Goal: Information Seeking & Learning: Find specific fact

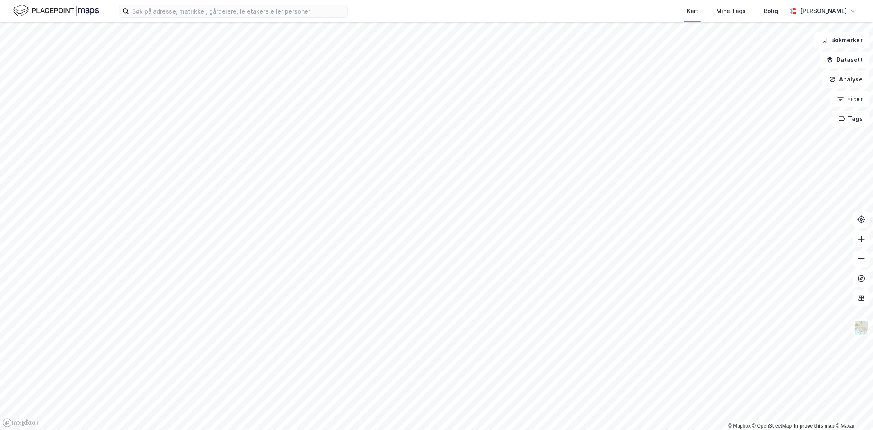
click at [168, 17] on label at bounding box center [233, 11] width 229 height 13
click at [168, 17] on input at bounding box center [238, 11] width 218 height 12
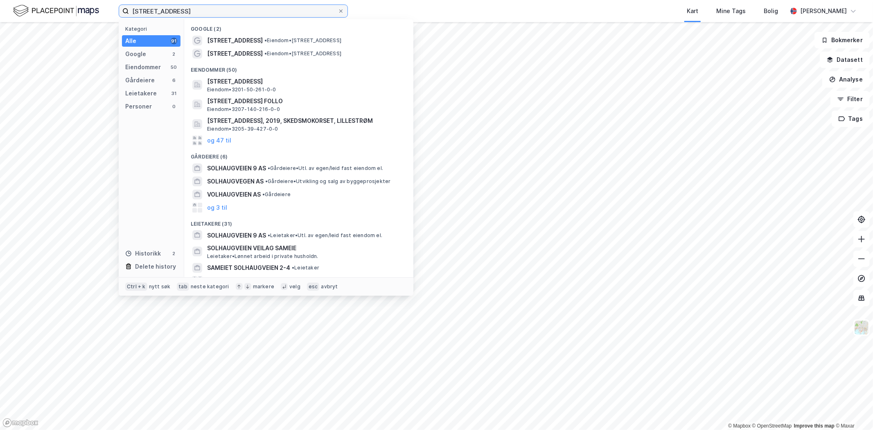
type input "[STREET_ADDRESS]"
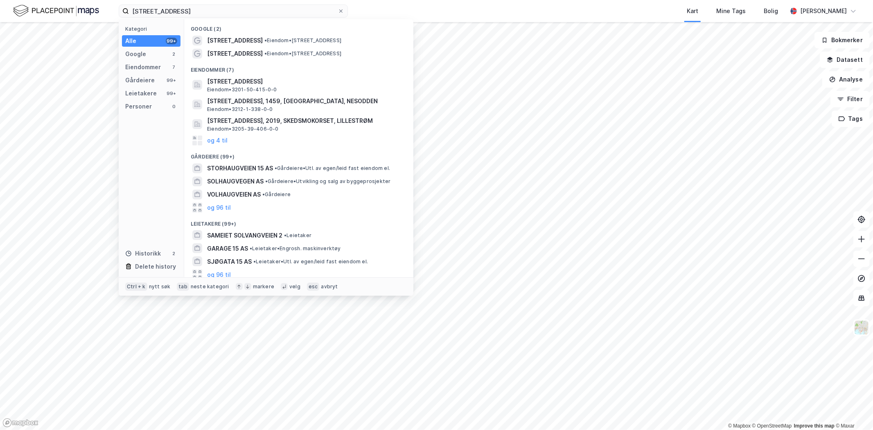
click at [329, 40] on span "• Eiendom • [STREET_ADDRESS]" at bounding box center [302, 40] width 77 height 7
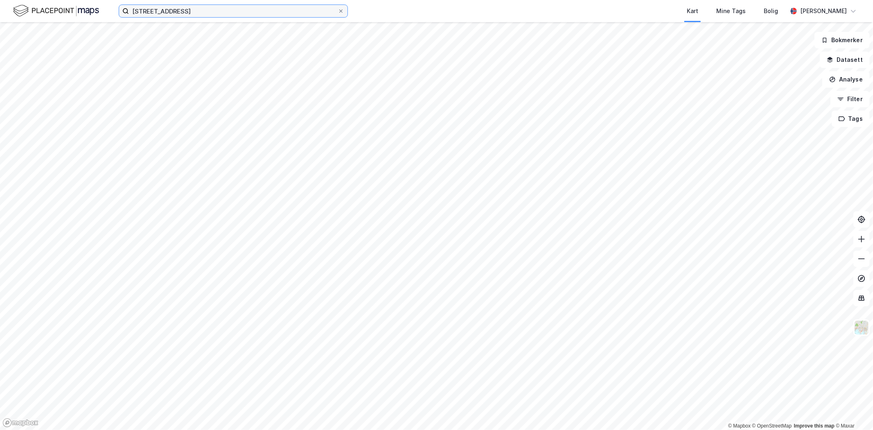
click at [224, 7] on input "[STREET_ADDRESS]" at bounding box center [233, 11] width 209 height 12
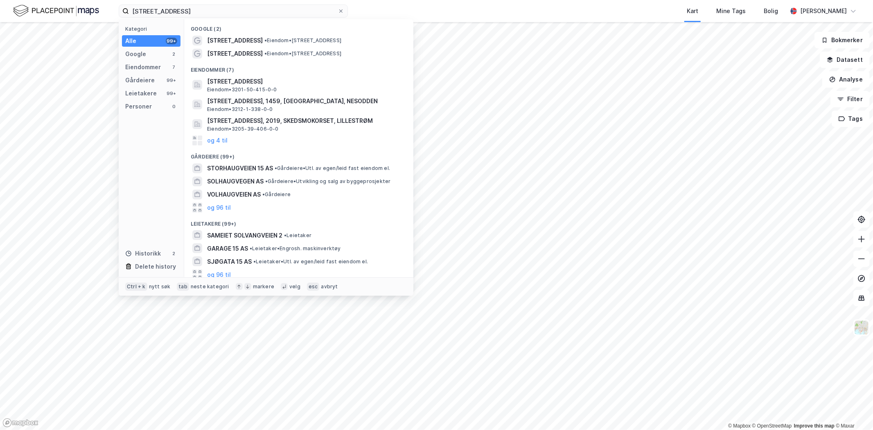
click at [239, 49] on span "[STREET_ADDRESS]" at bounding box center [235, 54] width 56 height 10
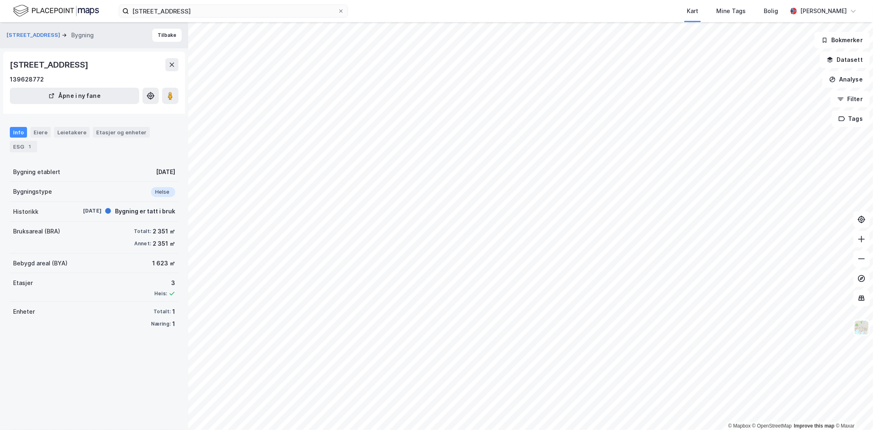
click at [90, 63] on div "[STREET_ADDRESS]" at bounding box center [50, 64] width 80 height 13
click at [40, 129] on div "Eiere" at bounding box center [40, 132] width 20 height 11
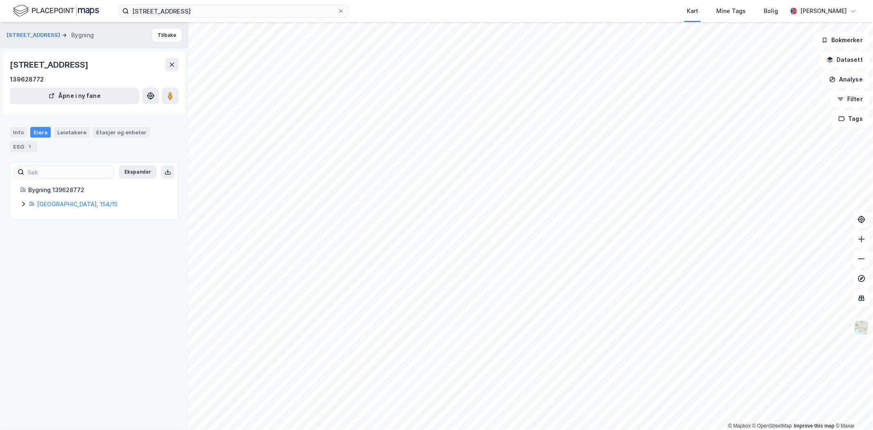
click at [63, 205] on link "[GEOGRAPHIC_DATA], 154/15" at bounding box center [77, 203] width 81 height 7
